Goal: Task Accomplishment & Management: Complete application form

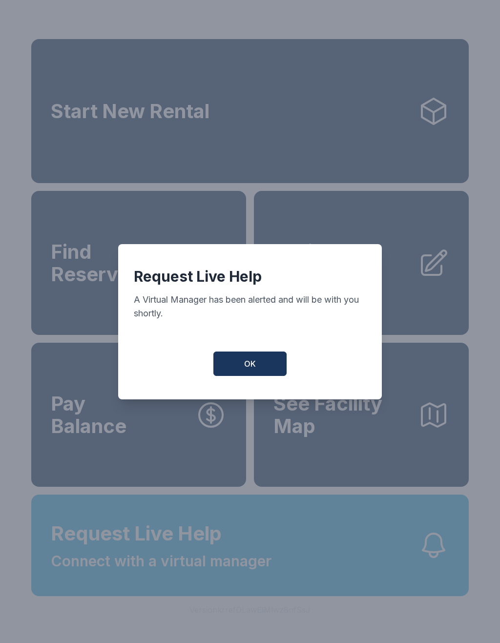
click at [271, 366] on button "OK" at bounding box center [249, 363] width 73 height 24
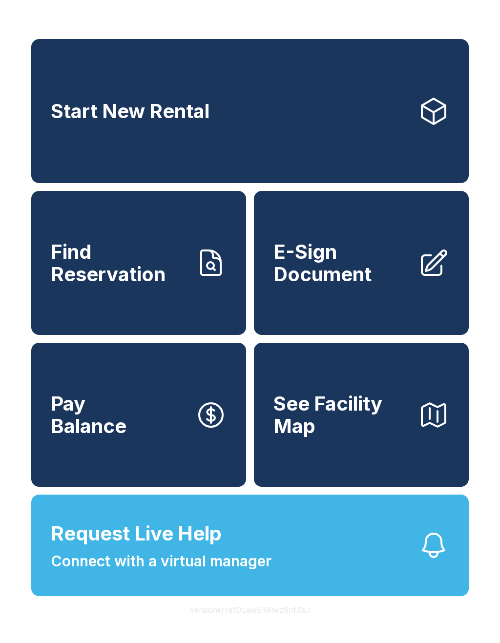
click at [289, 558] on button "Request Live Help Connect with a virtual manager" at bounding box center [249, 545] width 437 height 102
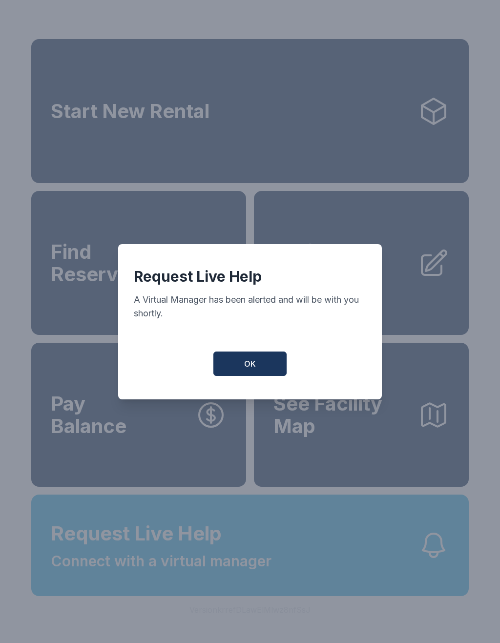
click at [252, 370] on span "OK" at bounding box center [250, 364] width 12 height 12
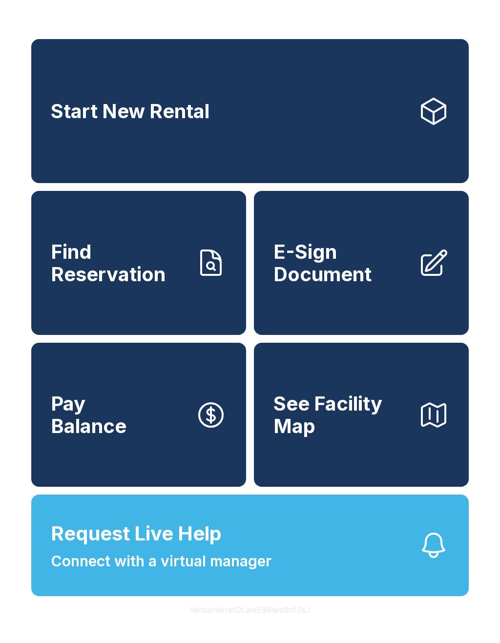
click at [345, 271] on span "E-Sign Document" at bounding box center [341, 263] width 137 height 44
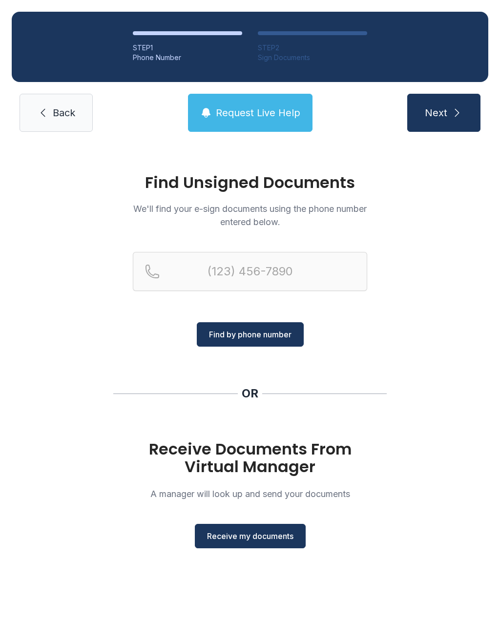
click at [264, 524] on button "Receive my documents" at bounding box center [250, 536] width 111 height 24
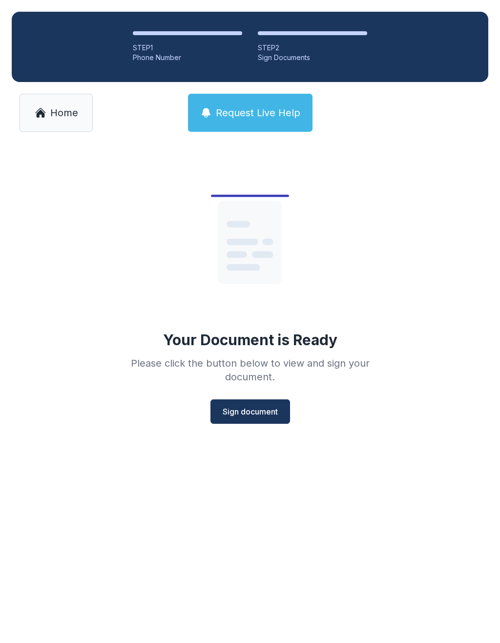
click at [255, 407] on span "Sign document" at bounding box center [250, 412] width 55 height 12
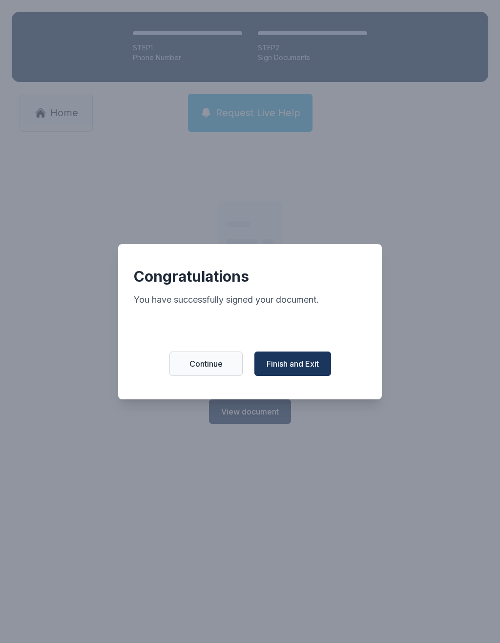
click at [298, 361] on button "Finish and Exit" at bounding box center [292, 363] width 77 height 24
